Goal: Task Accomplishment & Management: Complete application form

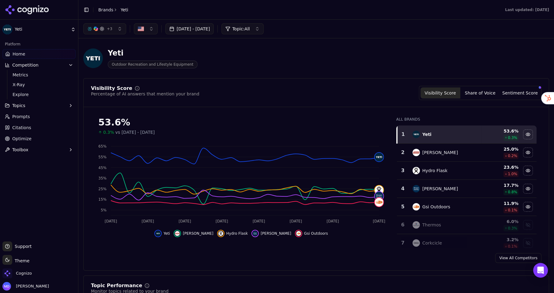
click at [107, 11] on link "Brands" at bounding box center [105, 9] width 15 height 5
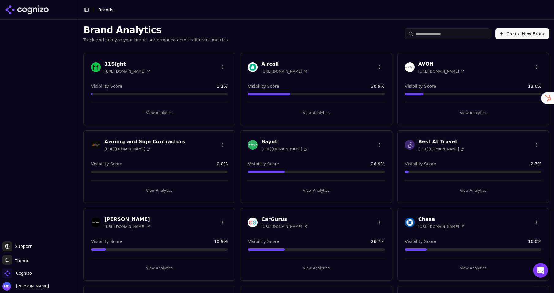
click at [29, 280] on div "Cognizo" at bounding box center [38, 274] width 73 height 12
click at [28, 276] on span "Cognizo" at bounding box center [16, 273] width 29 height 10
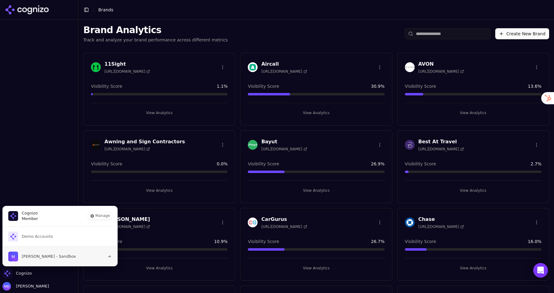
click at [39, 259] on span "Melissa Dowd - Sandbox" at bounding box center [49, 256] width 54 height 6
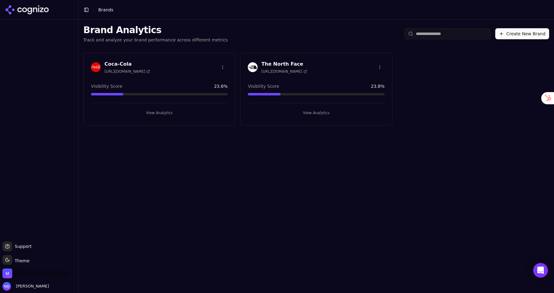
click at [25, 272] on span "[PERSON_NAME] - Sandbox" at bounding box center [43, 273] width 54 height 6
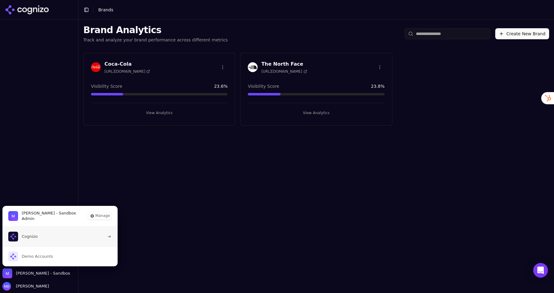
click at [30, 236] on span "Cognizo" at bounding box center [30, 237] width 16 height 6
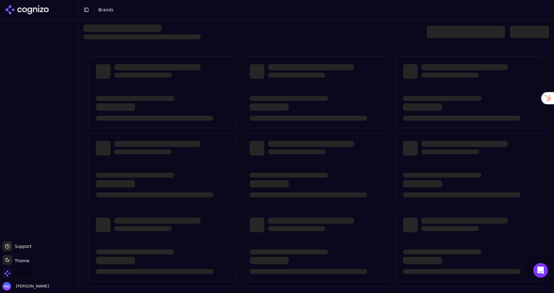
click at [23, 273] on span "Cognizo" at bounding box center [24, 273] width 16 height 6
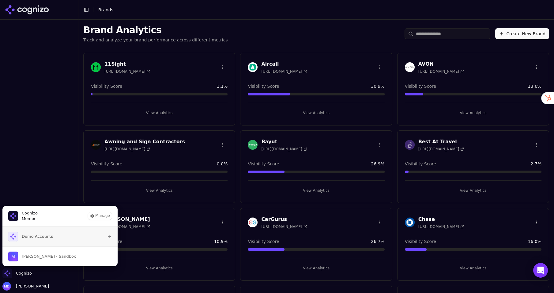
click at [34, 239] on span "Demo Accounts" at bounding box center [30, 236] width 45 height 10
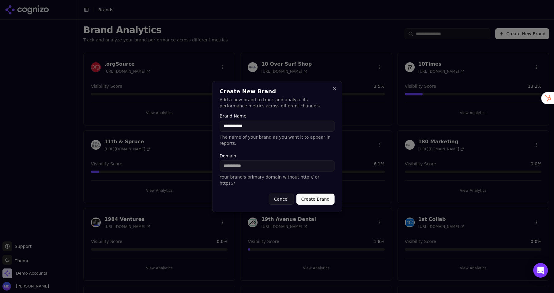
type input "**********"
click at [266, 168] on input "Domain" at bounding box center [277, 165] width 115 height 11
paste input "**********"
drag, startPoint x: 238, startPoint y: 169, endPoint x: 199, endPoint y: 169, distance: 38.6
click at [199, 169] on body "Support Support Toggle theme Theme Demo Accounts Melissa Dowd Toggle Sidebar Br…" at bounding box center [277, 146] width 554 height 293
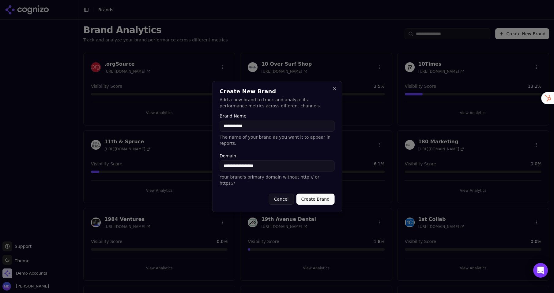
type input "**********"
click at [308, 194] on button "Create Brand" at bounding box center [315, 198] width 38 height 11
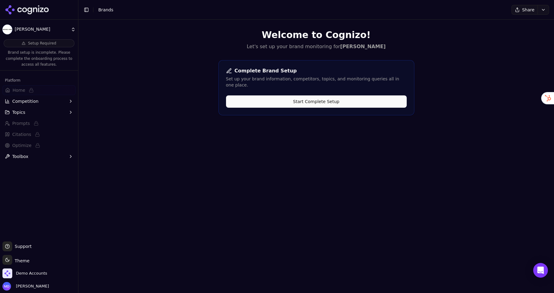
click at [283, 95] on button "Start Complete Setup" at bounding box center [316, 101] width 181 height 12
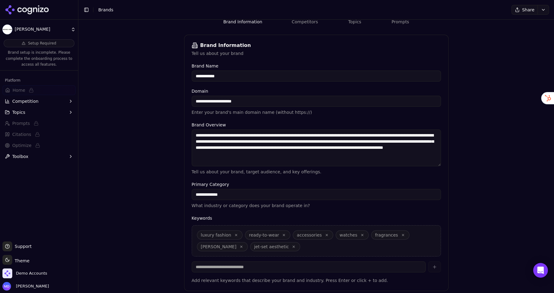
scroll to position [102, 0]
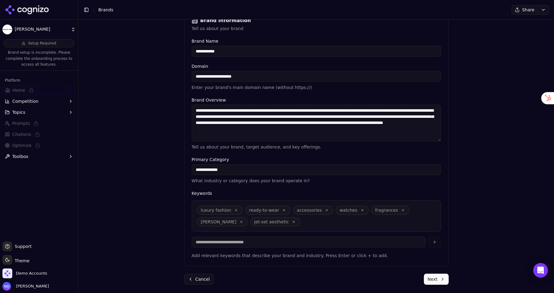
click at [427, 275] on button "Next" at bounding box center [436, 278] width 25 height 11
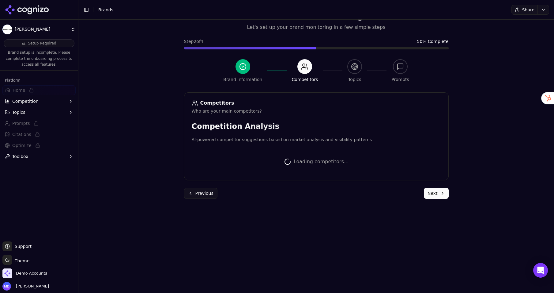
scroll to position [101, 0]
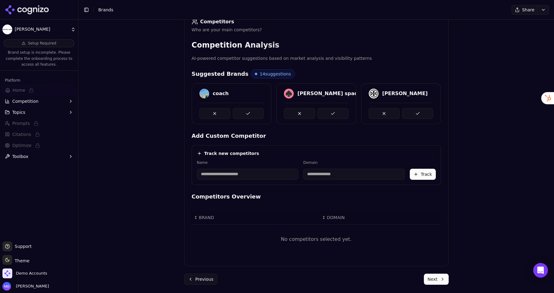
click at [257, 118] on div "coach" at bounding box center [232, 103] width 80 height 41
click at [250, 112] on button at bounding box center [248, 113] width 31 height 11
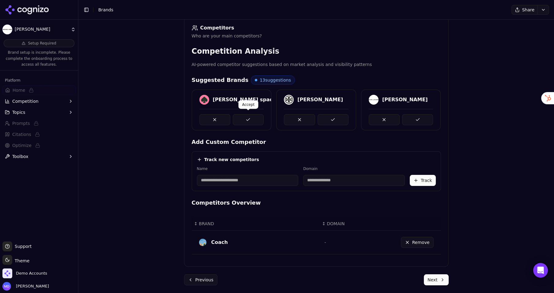
click at [250, 118] on button at bounding box center [248, 119] width 31 height 11
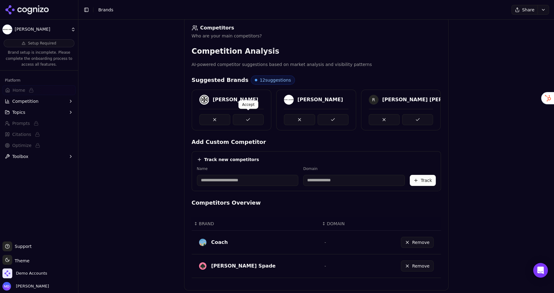
click at [251, 119] on button at bounding box center [248, 119] width 31 height 11
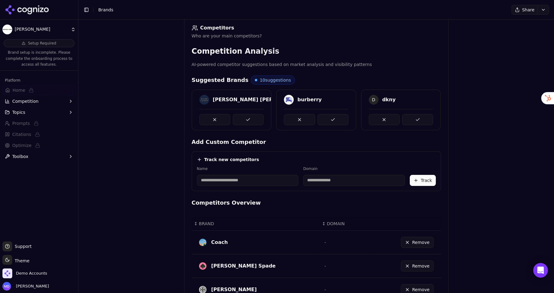
click at [251, 119] on button at bounding box center [248, 119] width 31 height 11
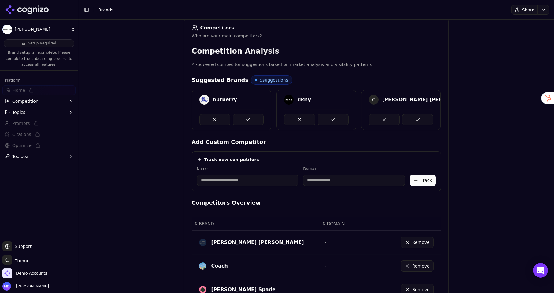
click at [251, 120] on button at bounding box center [248, 119] width 31 height 11
click at [333, 119] on button at bounding box center [333, 119] width 31 height 11
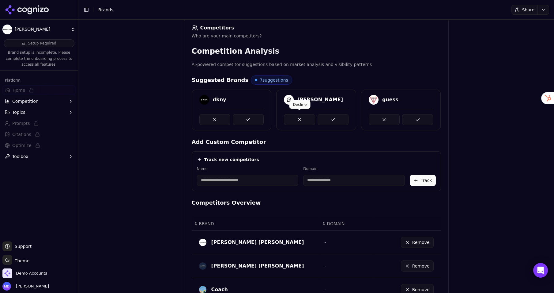
click at [301, 117] on button at bounding box center [299, 119] width 31 height 11
click at [385, 117] on button at bounding box center [384, 119] width 31 height 11
click at [330, 117] on button at bounding box center [333, 119] width 31 height 11
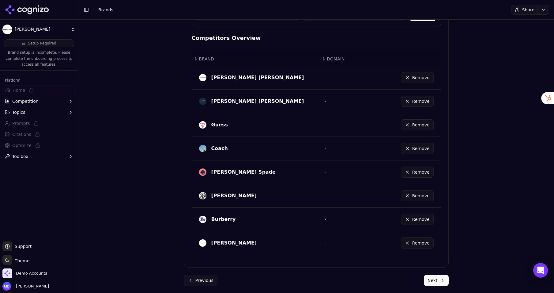
click at [433, 276] on button "Next" at bounding box center [436, 280] width 25 height 11
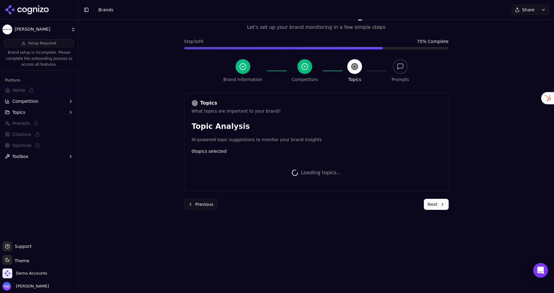
scroll to position [157, 0]
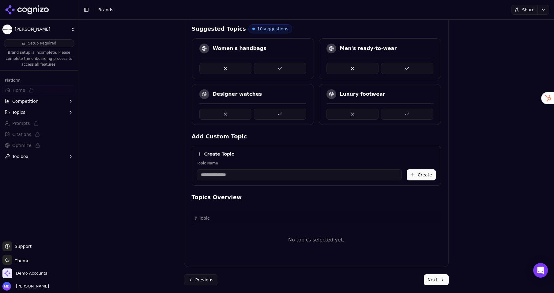
click at [281, 68] on button at bounding box center [280, 68] width 52 height 11
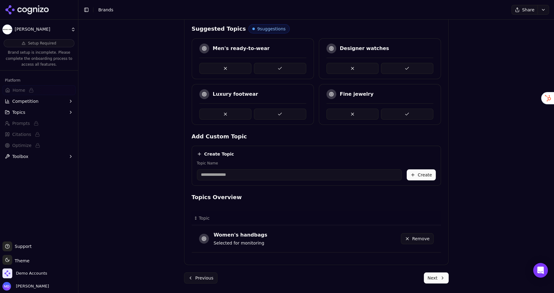
scroll to position [154, 0]
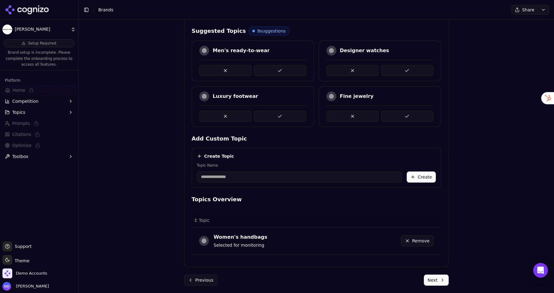
click at [284, 113] on button at bounding box center [280, 116] width 52 height 11
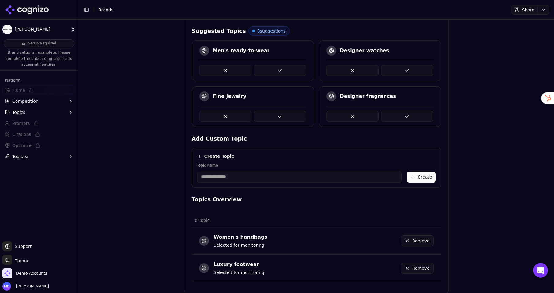
click at [407, 67] on button at bounding box center [407, 70] width 52 height 11
click at [278, 117] on button at bounding box center [280, 116] width 52 height 11
click at [283, 111] on button at bounding box center [280, 116] width 52 height 11
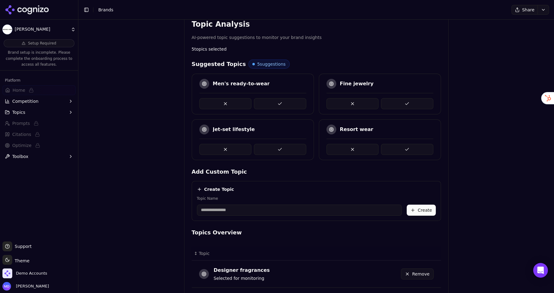
scroll to position [122, 0]
click at [224, 210] on input "Topic Name" at bounding box center [299, 209] width 205 height 11
type input "**********"
click at [426, 206] on button "Create" at bounding box center [421, 209] width 29 height 11
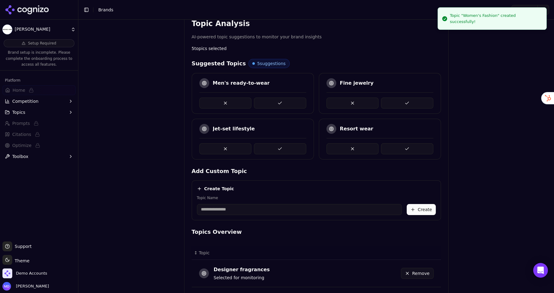
click at [355, 151] on div "Resort wear" at bounding box center [380, 139] width 122 height 41
click at [350, 143] on button at bounding box center [353, 148] width 52 height 11
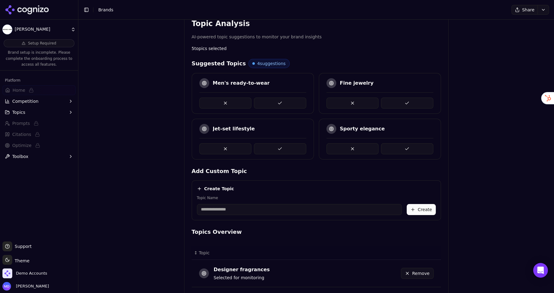
click at [345, 97] on button at bounding box center [353, 102] width 52 height 11
click at [282, 102] on button at bounding box center [280, 102] width 52 height 11
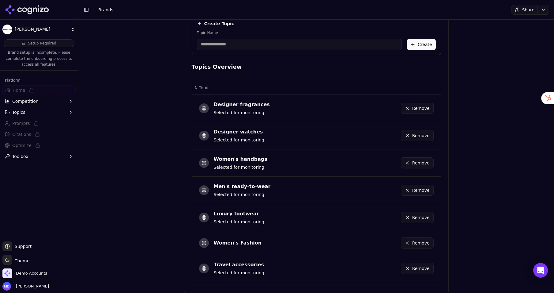
scroll to position [268, 0]
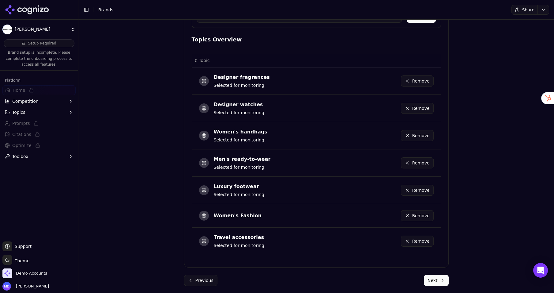
click at [439, 275] on button "Next" at bounding box center [436, 280] width 25 height 11
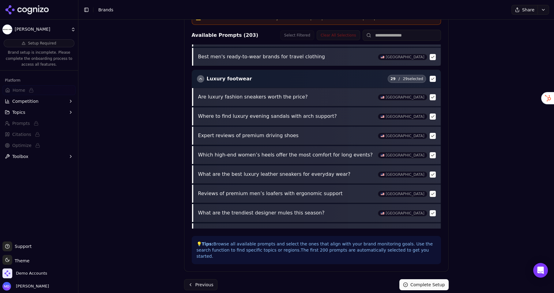
scroll to position [2337, 0]
click at [416, 279] on button "Complete Setup" at bounding box center [424, 284] width 49 height 11
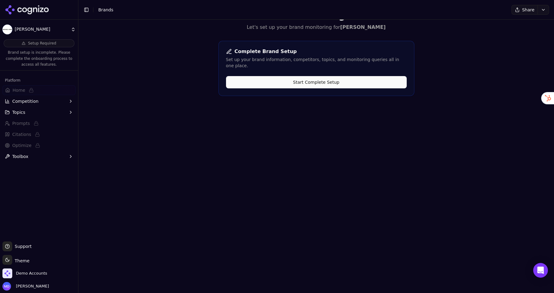
scroll to position [0, 0]
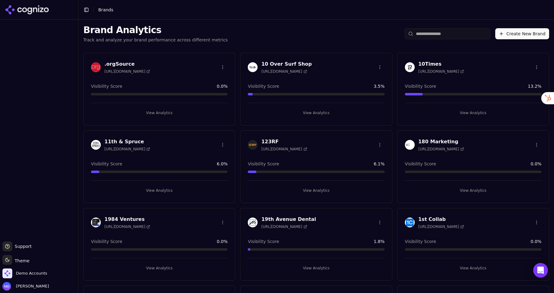
click at [425, 38] on input "search" at bounding box center [448, 33] width 86 height 11
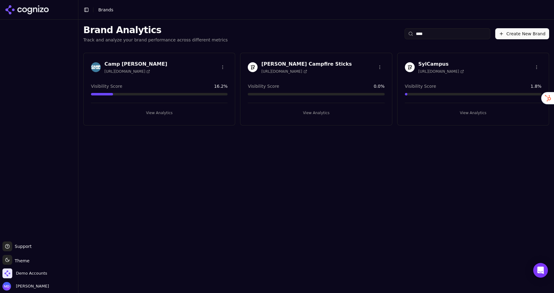
type input "****"
click at [135, 115] on button "View Analytics" at bounding box center [159, 113] width 137 height 10
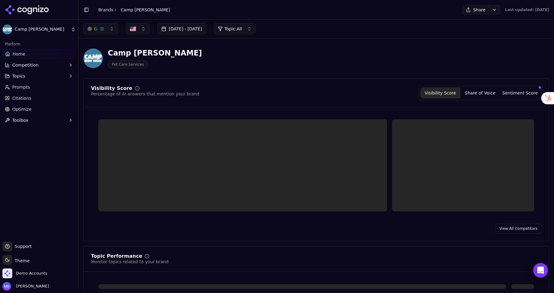
click at [35, 109] on link "Optimize" at bounding box center [38, 109] width 73 height 10
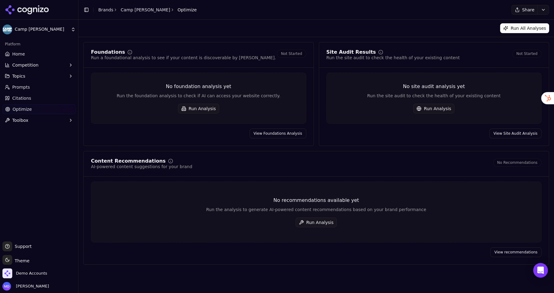
click at [516, 27] on button "Run All Analyses" at bounding box center [524, 28] width 49 height 10
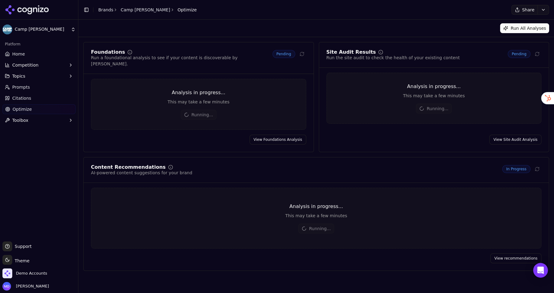
click at [24, 55] on link "Home" at bounding box center [38, 54] width 73 height 10
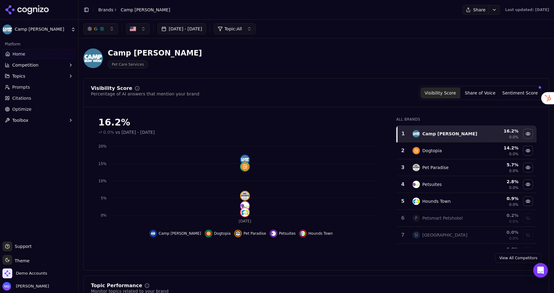
click at [18, 86] on span "Prompts" at bounding box center [21, 87] width 18 height 6
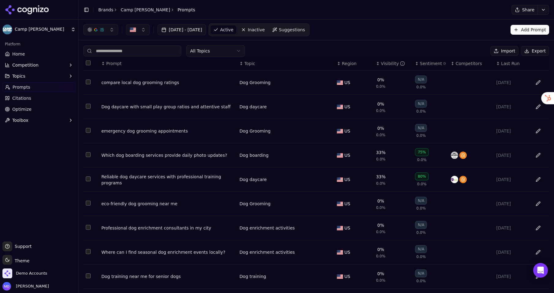
click at [187, 105] on div "Dog daycare with small play group ratios and attentive staff" at bounding box center [167, 107] width 133 height 6
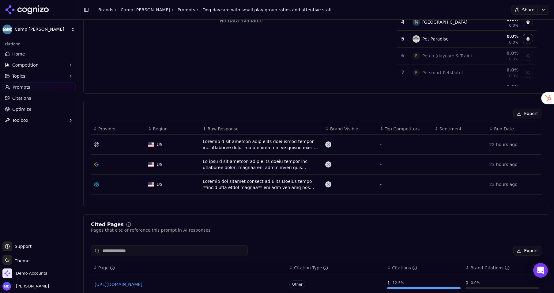
scroll to position [128, 0]
click at [214, 144] on div "Data table" at bounding box center [262, 143] width 118 height 12
